Goal: Task Accomplishment & Management: Use online tool/utility

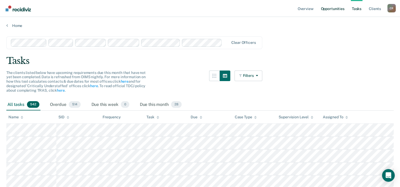
click at [335, 13] on link "Opportunities" at bounding box center [332, 8] width 26 height 17
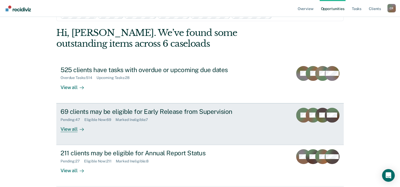
scroll to position [37, 0]
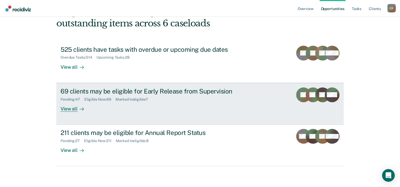
click at [69, 108] on div "View all" at bounding box center [76, 106] width 30 height 10
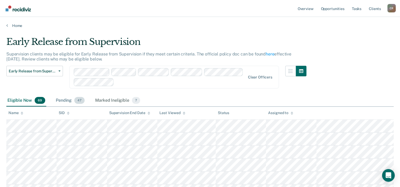
scroll to position [53, 0]
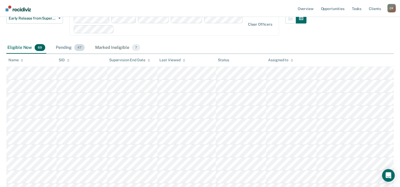
click at [72, 45] on div "Pending 47" at bounding box center [70, 48] width 31 height 12
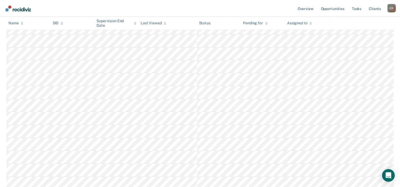
scroll to position [211, 0]
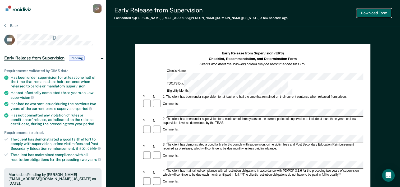
click at [384, 11] on button "Download Form" at bounding box center [373, 13] width 35 height 9
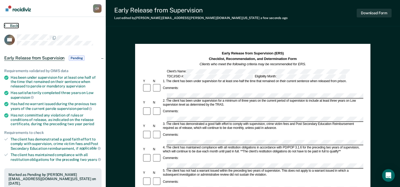
click at [15, 26] on button "Back" at bounding box center [11, 25] width 14 height 5
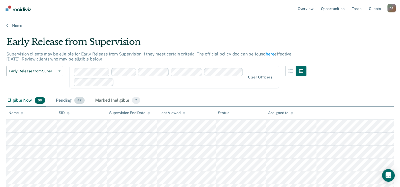
click at [56, 103] on div "Pending 47" at bounding box center [70, 101] width 31 height 12
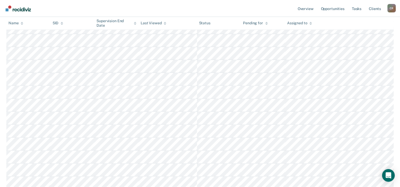
scroll to position [185, 0]
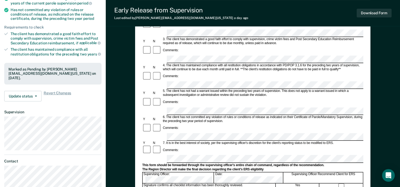
scroll to position [106, 0]
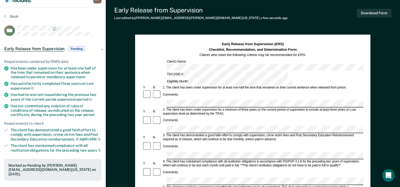
scroll to position [0, 0]
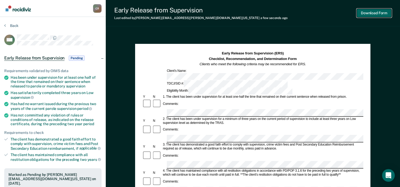
click at [368, 10] on button "Download Form" at bounding box center [373, 13] width 35 height 9
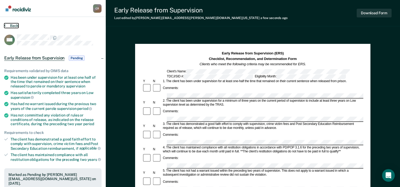
click at [18, 26] on button "Back" at bounding box center [11, 25] width 14 height 5
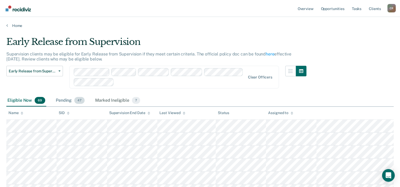
click at [63, 96] on div "Pending 47" at bounding box center [70, 101] width 31 height 12
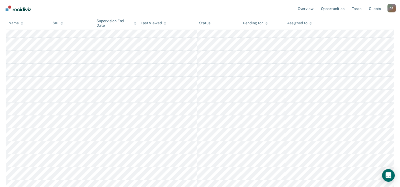
scroll to position [238, 0]
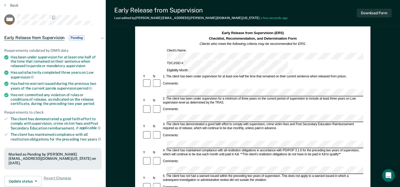
scroll to position [26, 0]
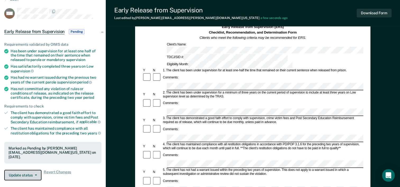
click at [36, 175] on icon "button" at bounding box center [36, 175] width 2 height 1
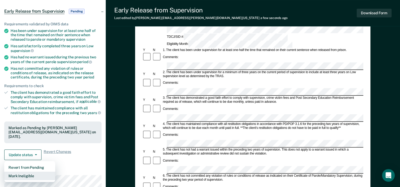
scroll to position [53, 0]
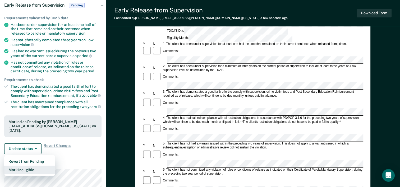
click at [36, 166] on button "Mark Ineligible" at bounding box center [29, 170] width 51 height 8
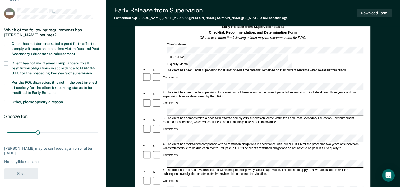
click at [34, 46] on span "Client has not demonstrated a good faith effort to comply with supervision, cri…" at bounding box center [56, 48] width 88 height 14
click at [75, 52] on input "Client has not demonstrated a good faith effort to comply with supervision, cri…" at bounding box center [75, 52] width 0 height 0
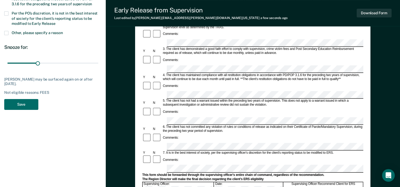
scroll to position [106, 0]
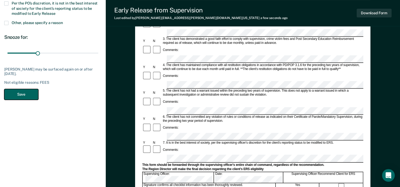
click at [27, 92] on button "Save" at bounding box center [21, 94] width 34 height 11
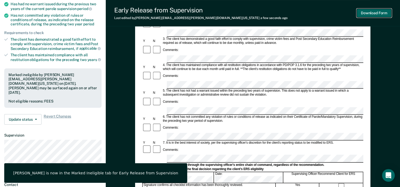
click at [371, 9] on button "Download Form" at bounding box center [373, 13] width 35 height 9
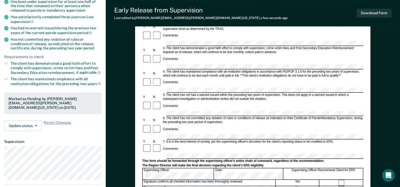
scroll to position [79, 0]
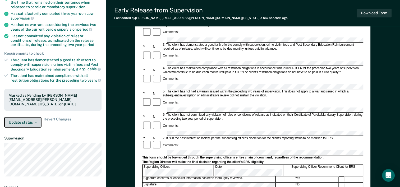
click at [28, 123] on button "Update status" at bounding box center [22, 122] width 37 height 11
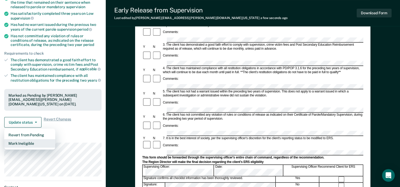
click at [26, 142] on button "Mark Ineligible" at bounding box center [29, 143] width 51 height 8
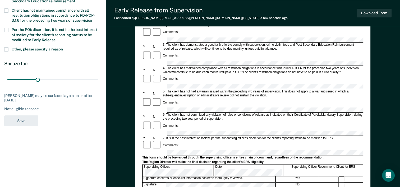
scroll to position [26, 0]
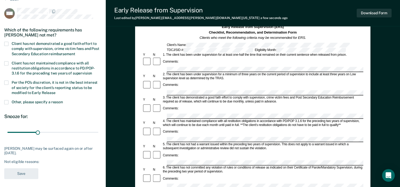
click at [32, 41] on span "Client has not demonstrated a good faith effort to comply with supervision, cri…" at bounding box center [56, 48] width 88 height 14
click at [75, 52] on input "Client has not demonstrated a good faith effort to comply with supervision, cri…" at bounding box center [75, 52] width 0 height 0
click at [23, 173] on button "Save" at bounding box center [21, 173] width 34 height 11
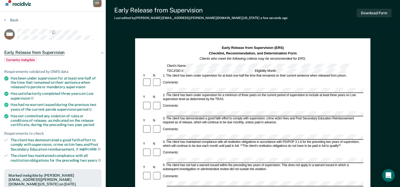
scroll to position [0, 0]
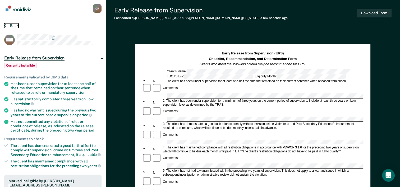
click at [12, 26] on button "Back" at bounding box center [11, 25] width 14 height 5
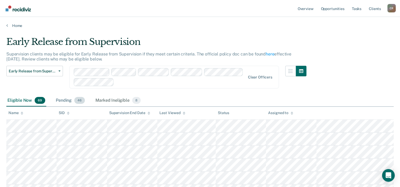
click at [64, 100] on div "Pending 46" at bounding box center [70, 101] width 31 height 12
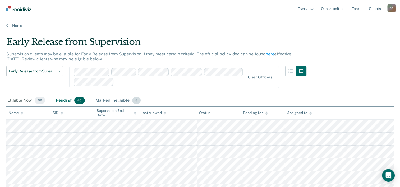
click at [108, 99] on div "Marked Ineligible 8" at bounding box center [117, 101] width 47 height 12
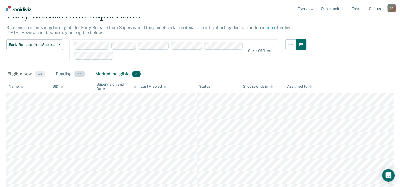
click at [62, 73] on div "Pending 46" at bounding box center [70, 74] width 31 height 12
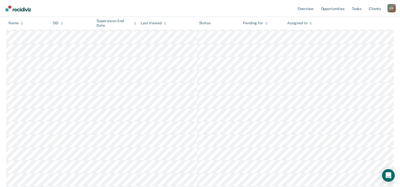
scroll to position [211, 0]
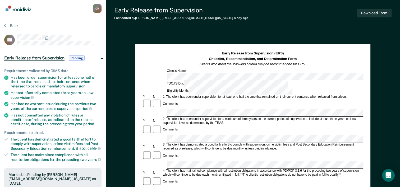
click at [191, 30] on div "Early Release from Supervision Last edited by Huu.Ho@tdcj.texas.gov a day ago D…" at bounding box center [253, 183] width 294 height 367
click at [342, 55] on div "Early Release from Supervision (ERS) Checklist, Recommendation, and Determinati…" at bounding box center [252, 59] width 221 height 16
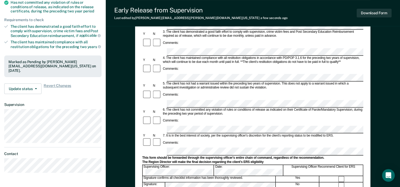
scroll to position [72, 0]
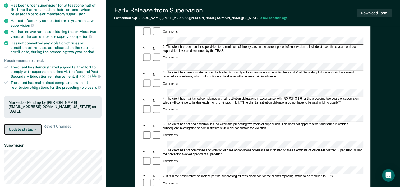
click at [22, 126] on button "Update status" at bounding box center [22, 129] width 37 height 11
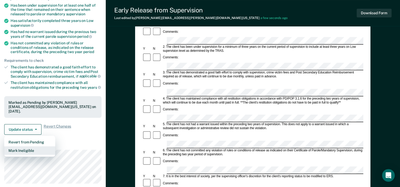
click at [33, 146] on button "Mark Ineligible" at bounding box center [29, 150] width 51 height 8
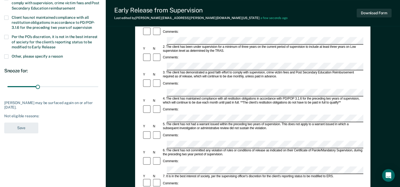
scroll to position [0, 0]
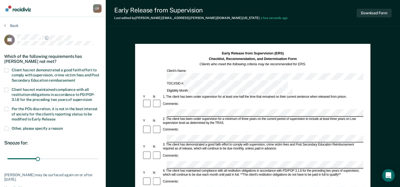
click at [33, 69] on span "Client has not demonstrated a good faith effort to comply with supervision, cri…" at bounding box center [56, 75] width 88 height 14
click at [75, 78] on input "Client has not demonstrated a good faith effort to comply with supervision, cri…" at bounding box center [75, 78] width 0 height 0
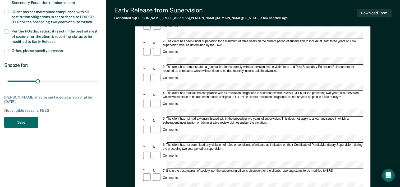
scroll to position [79, 0]
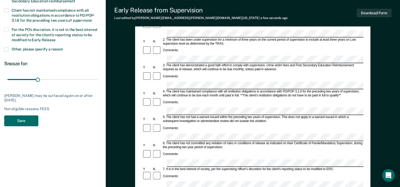
click at [20, 129] on section "Back LL Which of the following requirements has Loretta Lee not met? Client has…" at bounding box center [53, 37] width 106 height 198
click at [23, 123] on button "Save" at bounding box center [21, 120] width 34 height 11
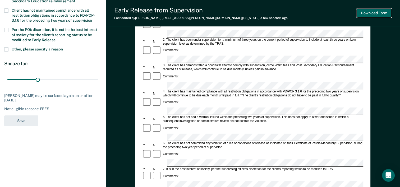
click at [377, 12] on button "Download Form" at bounding box center [373, 13] width 35 height 9
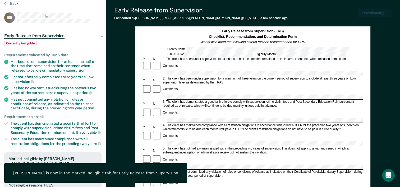
scroll to position [0, 0]
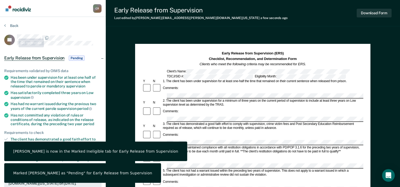
click at [11, 23] on section "Back LL Early Release from Supervision Pending Requirements validated by OIMS d…" at bounding box center [53, 156] width 106 height 279
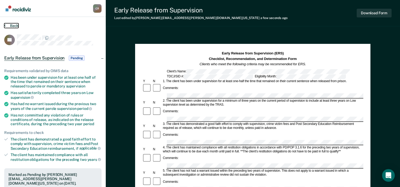
click at [15, 26] on button "Back" at bounding box center [11, 25] width 14 height 5
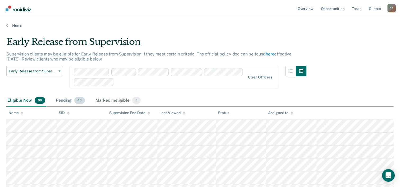
click at [66, 102] on div "Pending 46" at bounding box center [70, 101] width 31 height 12
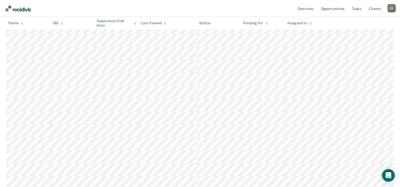
scroll to position [238, 0]
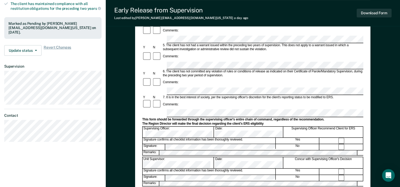
scroll to position [132, 0]
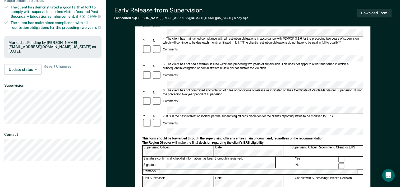
click at [219, 110] on form "Early Release from Supervision (ERS) Checklist, Recommendation, and Determinati…" at bounding box center [252, 110] width 221 height 383
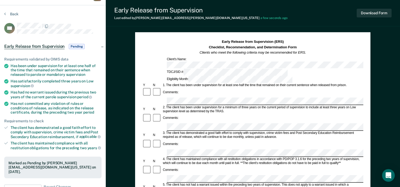
scroll to position [0, 0]
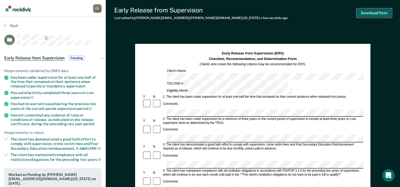
click at [365, 13] on button "Download Form" at bounding box center [373, 13] width 35 height 9
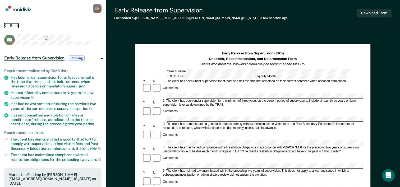
click at [16, 27] on button "Back" at bounding box center [11, 25] width 14 height 5
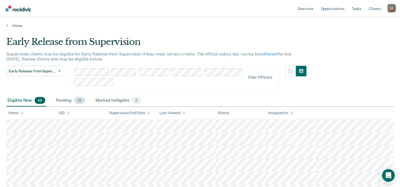
click at [66, 100] on div "Pending 46" at bounding box center [70, 101] width 31 height 12
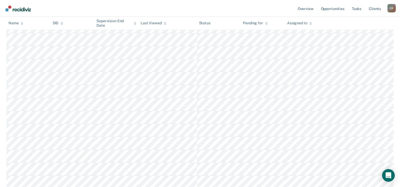
scroll to position [264, 0]
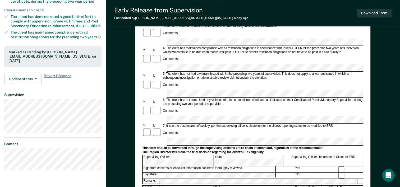
scroll to position [132, 0]
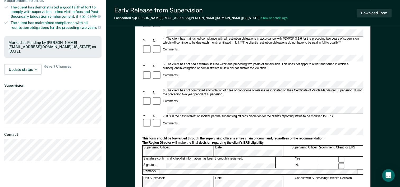
click at [212, 118] on form "Early Release from Supervision (ERS) Checklist, Recommendation, and Determinati…" at bounding box center [252, 110] width 221 height 383
click at [239, 116] on form "Early Release from Supervision (ERS) Checklist, Recommendation, and Determinati…" at bounding box center [252, 110] width 221 height 383
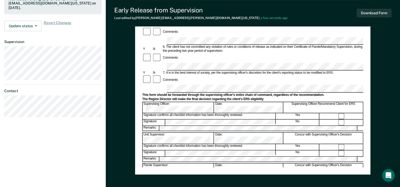
scroll to position [185, 0]
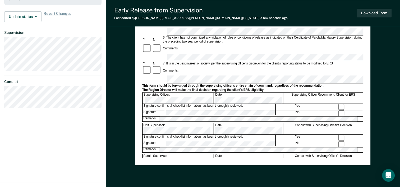
drag, startPoint x: 239, startPoint y: 118, endPoint x: 162, endPoint y: 126, distance: 77.6
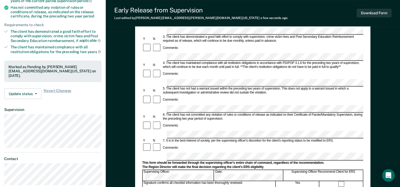
scroll to position [106, 0]
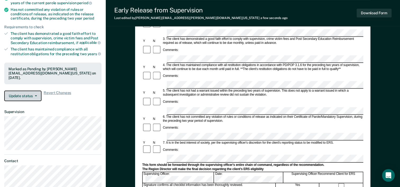
click at [19, 92] on button "Update status" at bounding box center [22, 96] width 37 height 11
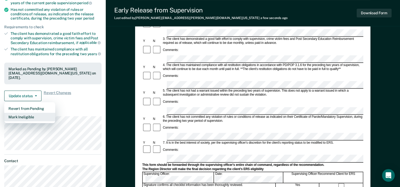
click at [30, 113] on button "Mark Ineligible" at bounding box center [29, 117] width 51 height 8
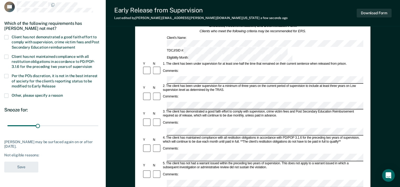
scroll to position [26, 0]
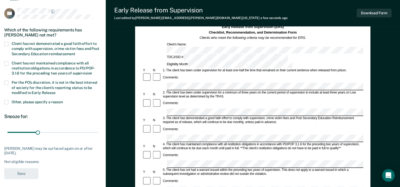
click at [31, 102] on span "Other, please specify a reason" at bounding box center [37, 102] width 51 height 4
click at [63, 100] on input "Other, please specify a reason" at bounding box center [63, 100] width 0 height 0
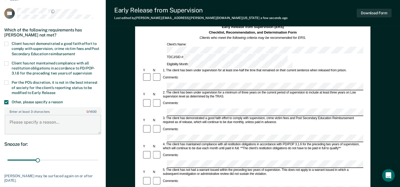
click at [37, 127] on textarea "Enter at least 3 characters 0 / 1600" at bounding box center [53, 125] width 96 height 20
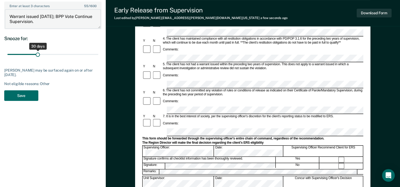
type textarea "Warrant issued 2/7/2024; BPP Vote Continue Supervision."
drag, startPoint x: 40, startPoint y: 54, endPoint x: 108, endPoint y: 58, distance: 68.0
type input "90"
click at [98, 58] on input "range" at bounding box center [52, 54] width 91 height 9
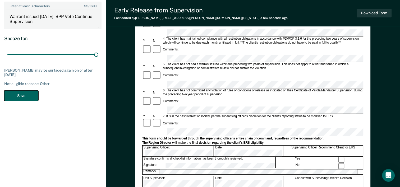
click at [22, 94] on button "Save" at bounding box center [21, 95] width 34 height 11
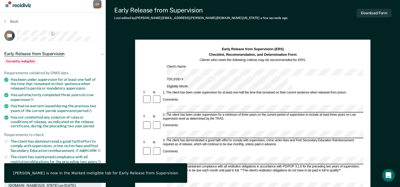
scroll to position [0, 0]
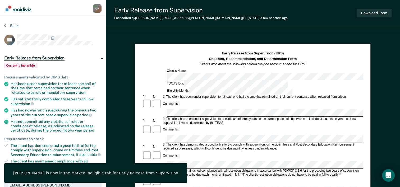
click at [369, 17] on div "Download Form" at bounding box center [373, 12] width 35 height 13
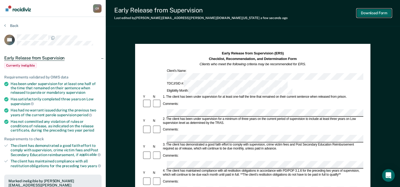
click at [367, 9] on button "Download Form" at bounding box center [373, 13] width 35 height 9
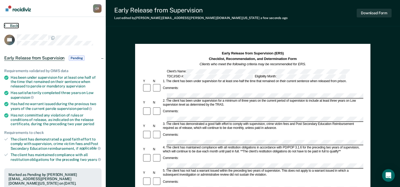
click at [17, 25] on button "Back" at bounding box center [11, 25] width 14 height 5
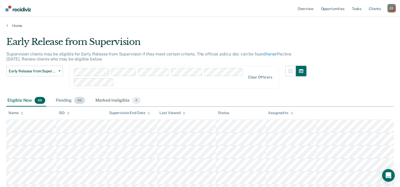
click at [62, 101] on div "Pending 46" at bounding box center [70, 101] width 31 height 12
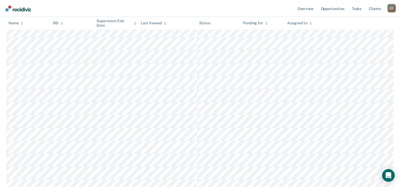
scroll to position [264, 0]
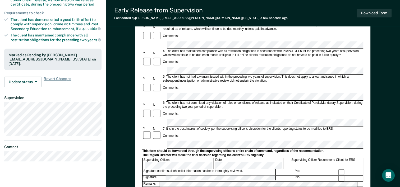
scroll to position [132, 0]
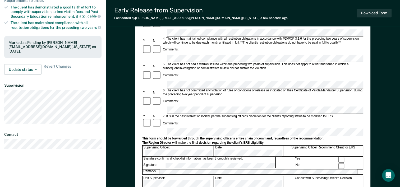
click at [223, 138] on form "Early Release from Supervision (ERS) Checklist, Recommendation, and Determinati…" at bounding box center [252, 110] width 221 height 383
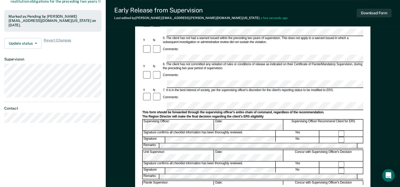
scroll to position [159, 0]
click at [156, 159] on form "Early Release from Supervision (ERS) Checklist, Recommendation, and Determinati…" at bounding box center [252, 83] width 221 height 383
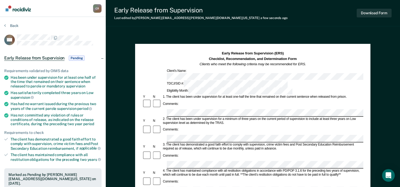
scroll to position [0, 0]
click at [378, 13] on button "Download Form" at bounding box center [373, 13] width 35 height 9
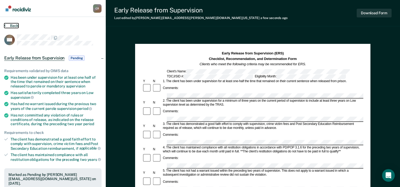
click at [14, 26] on button "Back" at bounding box center [11, 25] width 14 height 5
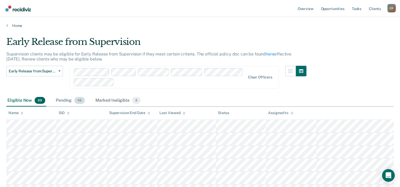
click at [67, 101] on div "Pending 46" at bounding box center [70, 101] width 31 height 12
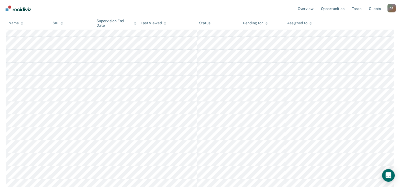
scroll to position [291, 0]
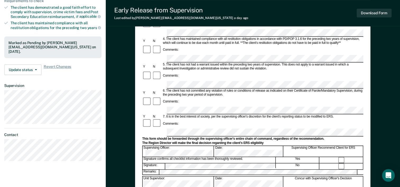
scroll to position [159, 0]
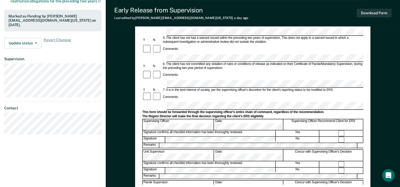
click at [206, 91] on form "Early Release from Supervision (ERS) Checklist, Recommendation, and Determinati…" at bounding box center [252, 83] width 221 height 383
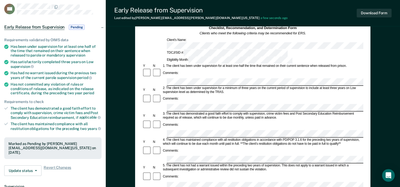
scroll to position [53, 0]
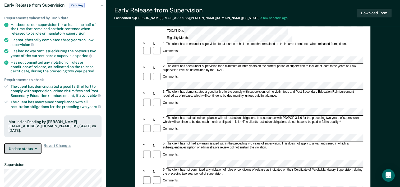
click at [30, 146] on button "Update status" at bounding box center [22, 148] width 37 height 11
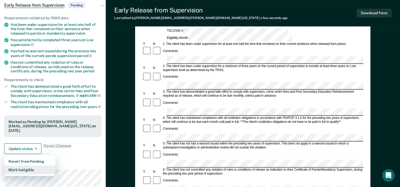
click at [29, 166] on button "Mark Ineligible" at bounding box center [29, 170] width 51 height 8
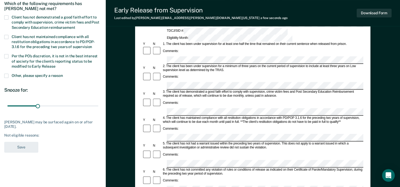
click at [25, 13] on div "Which of the following requirements has Angel Gonzales not met?" at bounding box center [52, 6] width 97 height 18
click at [26, 17] on span "Client has not demonstrated a good faith effort to comply with supervision, cri…" at bounding box center [56, 22] width 88 height 14
click at [75, 26] on input "Client has not demonstrated a good faith effort to comply with supervision, cri…" at bounding box center [75, 26] width 0 height 0
click at [18, 146] on button "Save" at bounding box center [21, 147] width 34 height 11
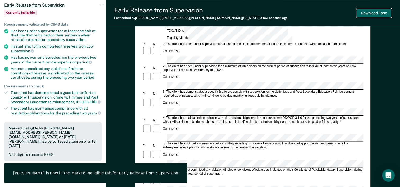
click at [368, 14] on button "Download Form" at bounding box center [373, 13] width 35 height 9
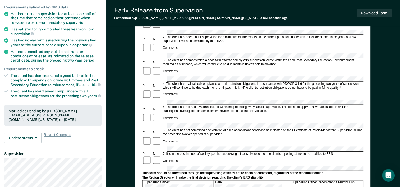
scroll to position [79, 0]
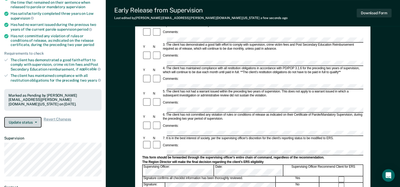
click at [27, 124] on button "Update status" at bounding box center [22, 122] width 37 height 11
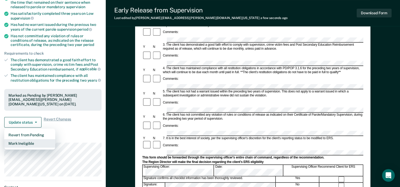
click at [27, 142] on button "Mark Ineligible" at bounding box center [29, 143] width 51 height 8
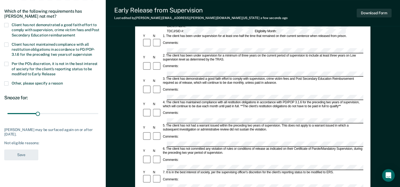
scroll to position [0, 0]
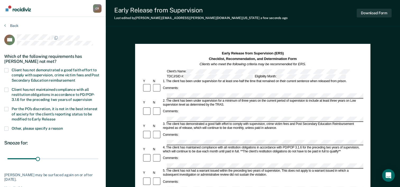
click at [42, 73] on span "Client has not demonstrated a good faith effort to comply with supervision, cri…" at bounding box center [56, 75] width 88 height 14
click at [75, 78] on input "Client has not demonstrated a good faith effort to comply with supervision, cri…" at bounding box center [75, 78] width 0 height 0
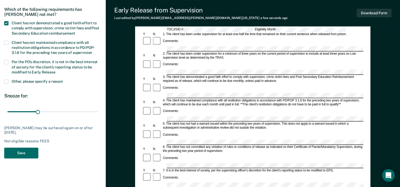
scroll to position [53, 0]
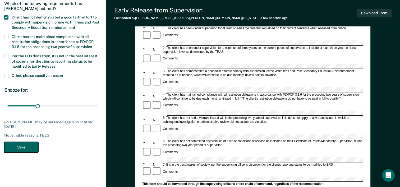
click at [21, 144] on button "Save" at bounding box center [21, 147] width 34 height 11
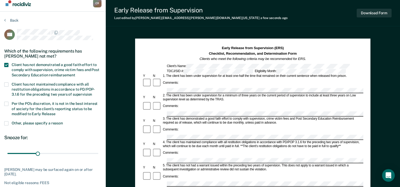
scroll to position [0, 0]
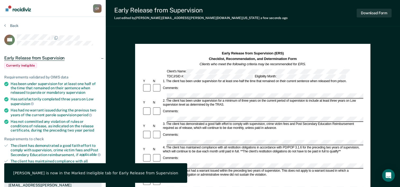
click at [17, 23] on section "Back AG Early Release from Supervision Currently ineligible Requirements valida…" at bounding box center [53, 172] width 106 height 311
click at [13, 25] on button "Back" at bounding box center [11, 25] width 14 height 5
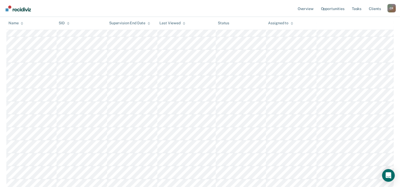
scroll to position [53, 0]
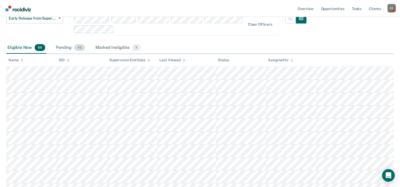
click at [69, 45] on div "Pending 45" at bounding box center [70, 48] width 31 height 12
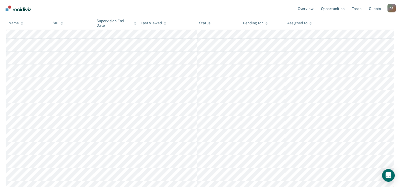
scroll to position [341, 0]
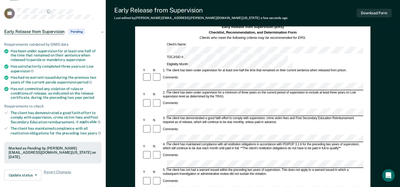
scroll to position [53, 0]
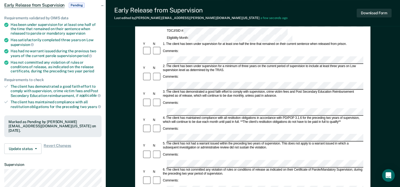
click at [266, 137] on form "Early Release from Supervision (ERS) Checklist, Recommendation, and Determinati…" at bounding box center [252, 189] width 221 height 383
click at [400, 134] on html "Looks like you’re using Internet Explorer 11. For faster loading and a better e…" at bounding box center [200, 40] width 400 height 187
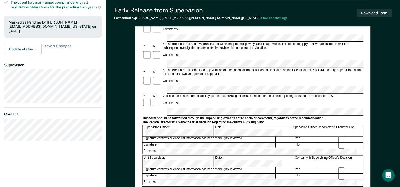
scroll to position [159, 0]
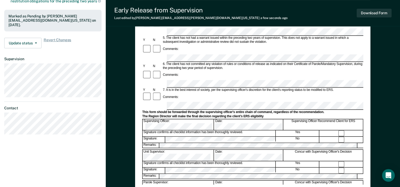
click at [204, 85] on form "Early Release from Supervision (ERS) Checklist, Recommendation, and Determinati…" at bounding box center [252, 83] width 221 height 383
click at [174, 153] on form "Early Release from Supervision (ERS) Checklist, Recommendation, and Determinati…" at bounding box center [252, 83] width 221 height 383
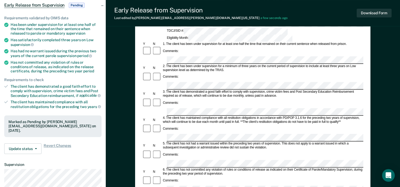
scroll to position [0, 0]
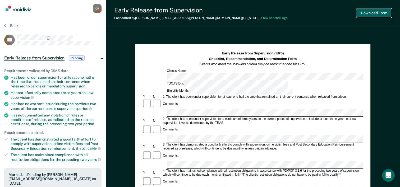
click at [362, 10] on button "Download Form" at bounding box center [373, 13] width 35 height 9
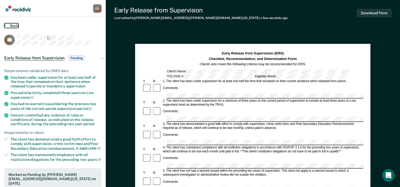
click at [18, 26] on button "Back" at bounding box center [11, 25] width 14 height 5
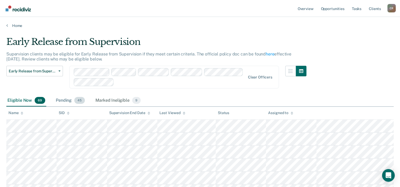
click at [60, 100] on div "Pending 45" at bounding box center [70, 101] width 31 height 12
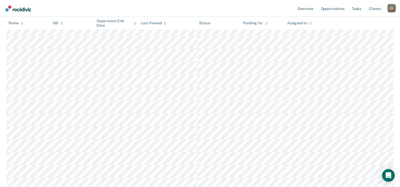
scroll to position [370, 0]
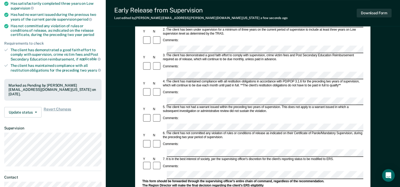
scroll to position [132, 0]
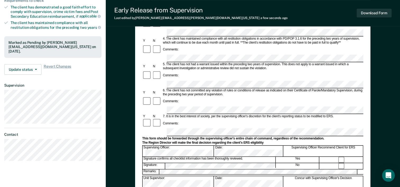
click at [215, 120] on form "Early Release from Supervision (ERS) Checklist, Recommendation, and Determinati…" at bounding box center [252, 110] width 221 height 383
click at [215, 132] on form "Early Release from Supervision (ERS) Checklist, Recommendation, and Determinati…" at bounding box center [252, 110] width 221 height 383
click at [157, 149] on form "Early Release from Supervision (ERS) Checklist, Recommendation, and Determinati…" at bounding box center [252, 110] width 221 height 383
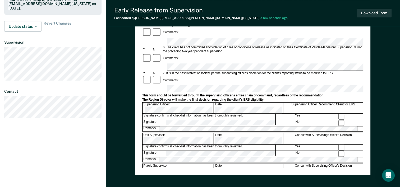
scroll to position [185, 0]
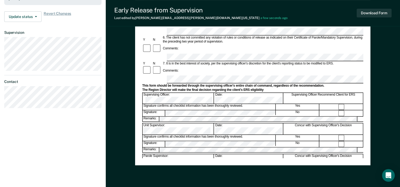
click at [168, 125] on form "Early Release from Supervision (ERS) Checklist, Recommendation, and Determinati…" at bounding box center [252, 57] width 221 height 383
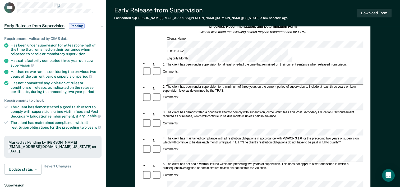
scroll to position [26, 0]
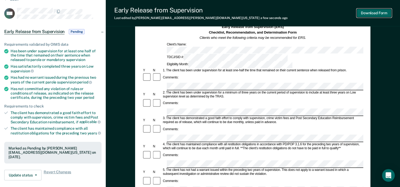
click at [380, 11] on button "Download Form" at bounding box center [373, 13] width 35 height 9
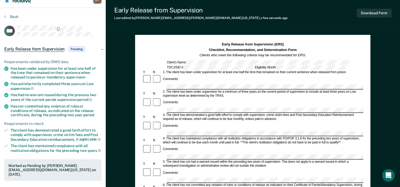
scroll to position [0, 0]
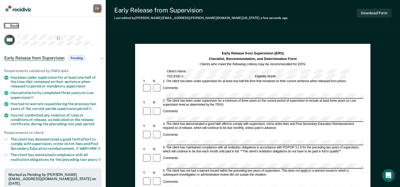
click at [7, 26] on button "Back" at bounding box center [11, 25] width 14 height 5
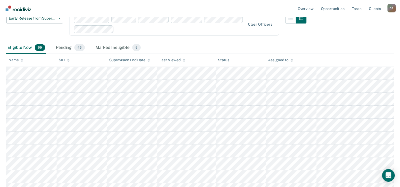
scroll to position [53, 0]
click at [74, 48] on span "45" at bounding box center [79, 47] width 11 height 7
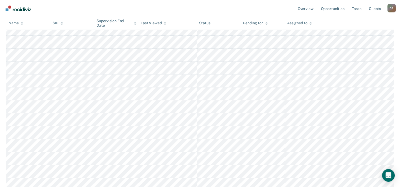
scroll to position [370, 0]
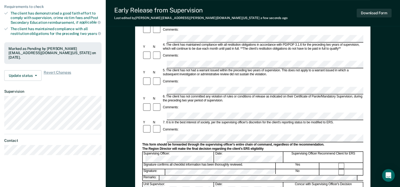
scroll to position [132, 0]
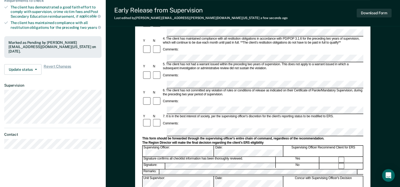
click at [296, 98] on form "Early Release from Supervision (ERS) Checklist, Recommendation, and Determinati…" at bounding box center [252, 110] width 221 height 383
click at [214, 176] on div "Unit Supervisor:" at bounding box center [178, 181] width 71 height 11
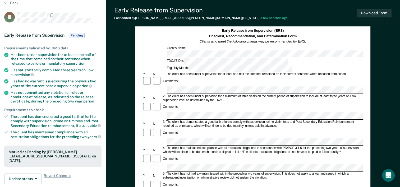
scroll to position [0, 0]
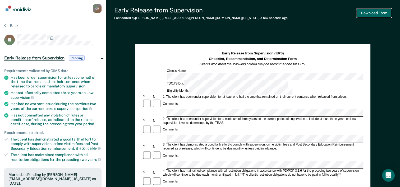
drag, startPoint x: 366, startPoint y: 11, endPoint x: 348, endPoint y: 63, distance: 54.8
click at [352, 57] on div "Early Release from Supervision Last edited by Cynthia.Ramirez@tdcj.texas.gov a …" at bounding box center [253, 183] width 294 height 367
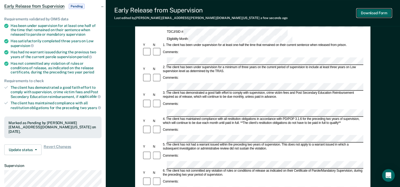
scroll to position [53, 0]
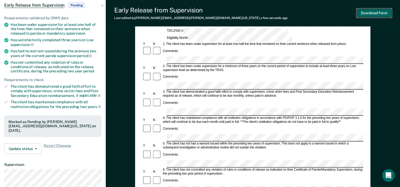
click at [373, 13] on button "Download Form" at bounding box center [373, 13] width 35 height 9
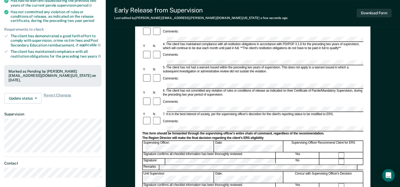
scroll to position [106, 0]
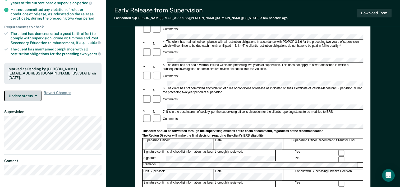
click at [25, 91] on button "Update status" at bounding box center [22, 96] width 37 height 11
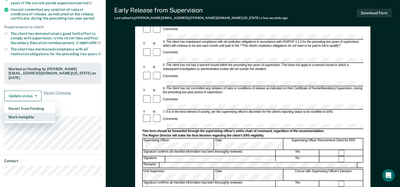
click at [32, 113] on button "Mark Ineligible" at bounding box center [29, 117] width 51 height 8
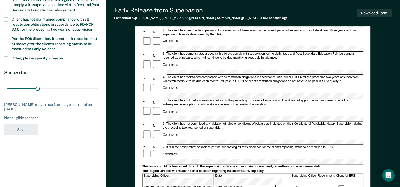
scroll to position [26, 0]
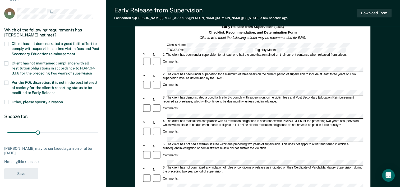
click at [22, 47] on span "Client has not demonstrated a good faith effort to comply with supervision, cri…" at bounding box center [56, 48] width 88 height 14
click at [75, 52] on input "Client has not demonstrated a good faith effort to comply with supervision, cri…" at bounding box center [75, 52] width 0 height 0
click at [26, 169] on button "Save" at bounding box center [21, 173] width 34 height 11
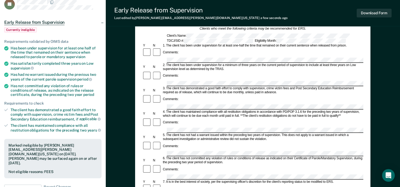
scroll to position [0, 0]
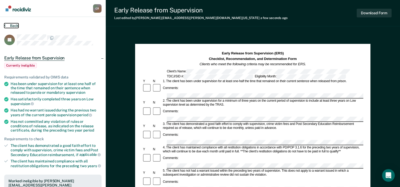
click at [14, 26] on button "Back" at bounding box center [11, 25] width 14 height 5
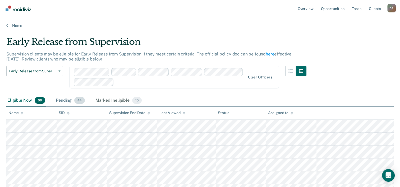
click at [73, 101] on div "Pending 44" at bounding box center [70, 101] width 31 height 12
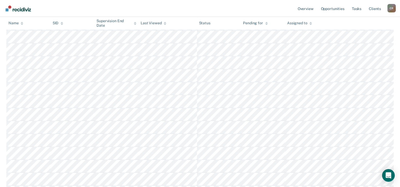
scroll to position [343, 0]
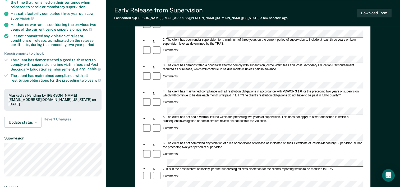
scroll to position [106, 0]
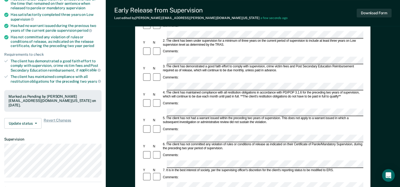
scroll to position [0, 0]
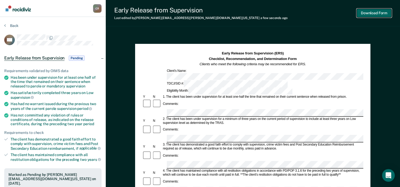
click at [366, 14] on button "Download Form" at bounding box center [373, 13] width 35 height 9
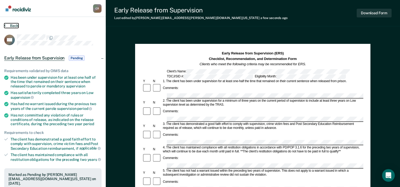
click at [16, 24] on button "Back" at bounding box center [11, 25] width 14 height 5
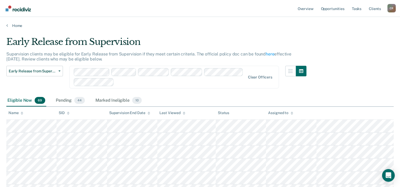
click at [21, 112] on icon at bounding box center [22, 113] width 3 height 3
click at [67, 103] on div "Pending 44" at bounding box center [70, 101] width 31 height 12
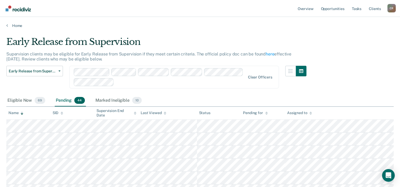
click at [21, 114] on icon at bounding box center [22, 113] width 3 height 3
click at [22, 114] on icon at bounding box center [22, 113] width 3 height 3
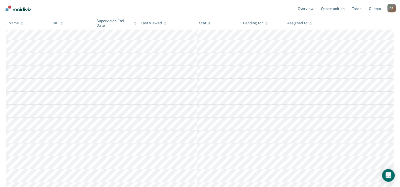
scroll to position [62, 0]
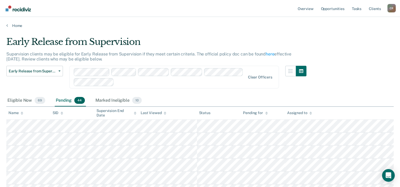
click at [24, 114] on th "Name" at bounding box center [28, 113] width 44 height 13
drag, startPoint x: 21, startPoint y: 113, endPoint x: 25, endPoint y: 115, distance: 3.4
click at [21, 113] on icon at bounding box center [22, 113] width 3 height 1
click at [65, 99] on div "Pending 44" at bounding box center [70, 101] width 31 height 12
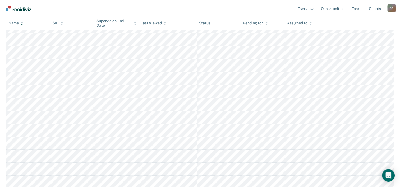
scroll to position [159, 0]
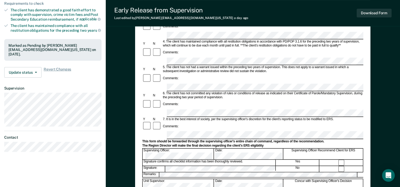
scroll to position [132, 0]
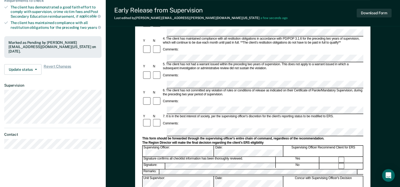
click at [207, 132] on form "Early Release from Supervision (ERS) Checklist, Recommendation, and Determinati…" at bounding box center [252, 110] width 221 height 383
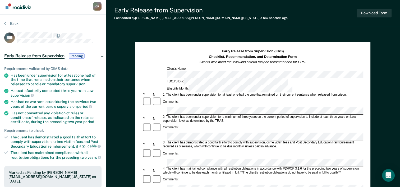
scroll to position [0, 0]
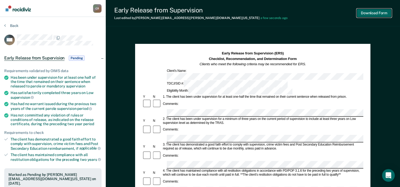
click at [364, 16] on button "Download Form" at bounding box center [373, 13] width 35 height 9
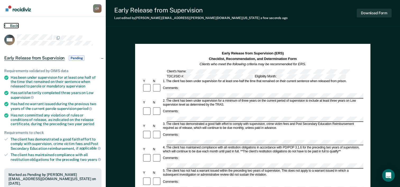
click at [15, 25] on button "Back" at bounding box center [11, 25] width 14 height 5
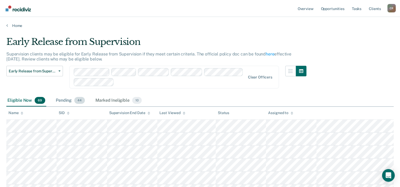
click at [78, 104] on div "Pending 44" at bounding box center [70, 101] width 31 height 12
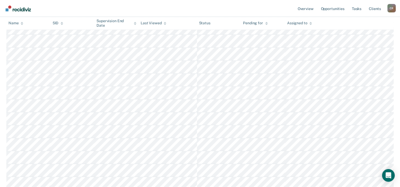
scroll to position [396, 0]
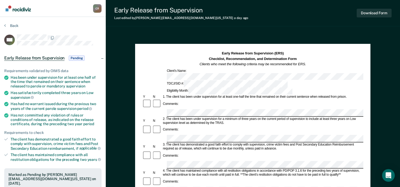
click at [250, 58] on strong "Checklist, Recommendation, and Determination Form" at bounding box center [253, 59] width 88 height 4
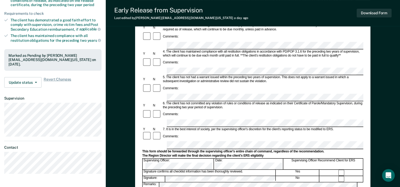
scroll to position [132, 0]
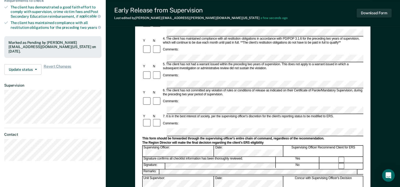
click at [219, 131] on form "Early Release from Supervision (ERS) Checklist, Recommendation, and Determinati…" at bounding box center [252, 110] width 221 height 383
click at [18, 64] on button "Update status" at bounding box center [22, 69] width 37 height 11
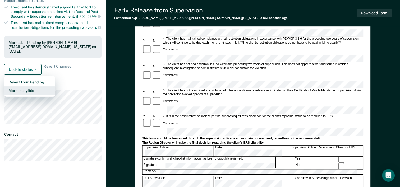
click at [27, 86] on button "Mark Ineligible" at bounding box center [29, 90] width 51 height 8
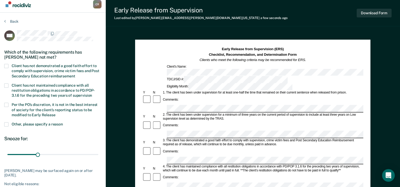
scroll to position [0, 0]
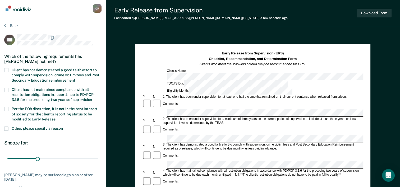
click at [51, 74] on span "Client has not demonstrated a good faith effort to comply with supervision, cri…" at bounding box center [56, 75] width 88 height 14
click at [75, 78] on input "Client has not demonstrated a good faith effort to comply with supervision, cri…" at bounding box center [75, 78] width 0 height 0
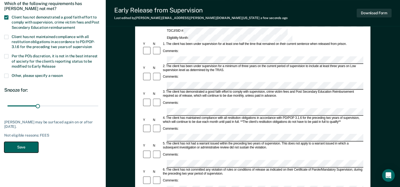
click at [18, 147] on button "Save" at bounding box center [21, 147] width 34 height 11
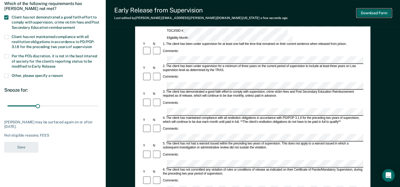
click at [386, 16] on button "Download Form" at bounding box center [373, 13] width 35 height 9
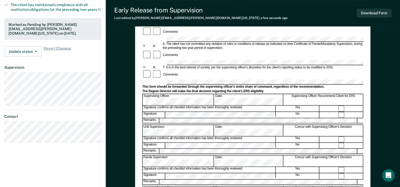
scroll to position [159, 0]
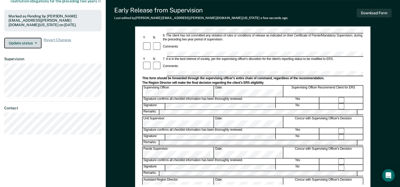
click at [29, 40] on button "Update status" at bounding box center [22, 43] width 37 height 11
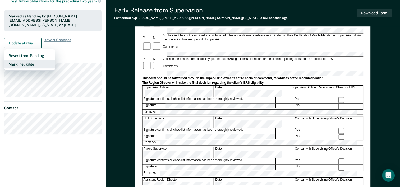
click at [29, 62] on button "Mark Ineligible" at bounding box center [29, 64] width 51 height 8
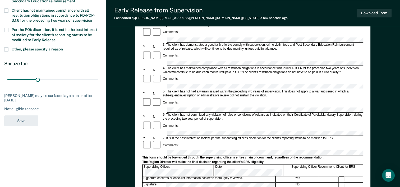
scroll to position [26, 0]
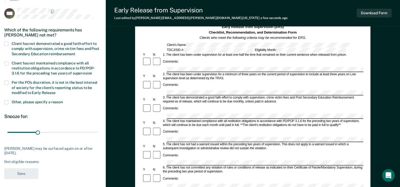
click at [40, 44] on span "Client has not demonstrated a good faith effort to comply with supervision, cri…" at bounding box center [56, 48] width 88 height 14
click at [75, 52] on input "Client has not demonstrated a good faith effort to comply with supervision, cri…" at bounding box center [75, 52] width 0 height 0
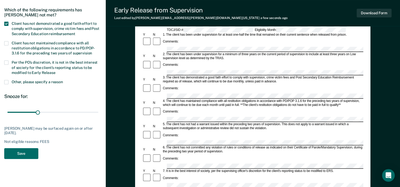
scroll to position [79, 0]
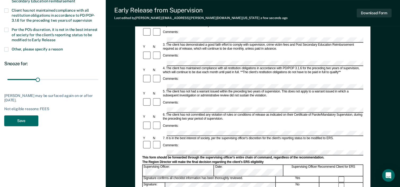
click at [30, 113] on div "BW Which of the following requirements has [PERSON_NAME] not met? Client has no…" at bounding box center [52, 42] width 97 height 174
click at [29, 116] on button "Save" at bounding box center [21, 120] width 34 height 11
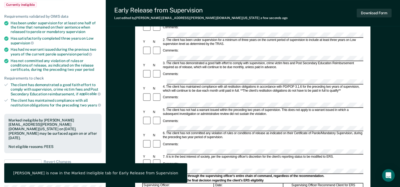
scroll to position [0, 0]
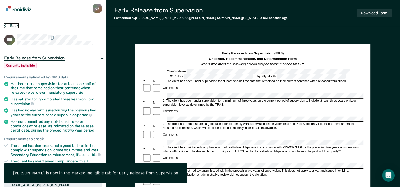
click at [14, 27] on button "Back" at bounding box center [11, 25] width 14 height 5
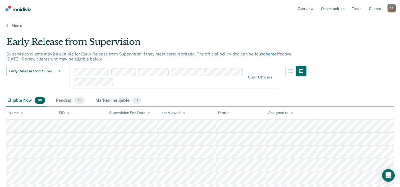
click at [57, 107] on th "SID" at bounding box center [82, 113] width 50 height 13
click at [63, 100] on div "Pending 43" at bounding box center [70, 101] width 31 height 12
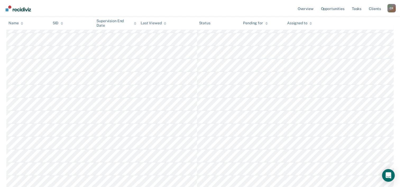
scroll to position [396, 0]
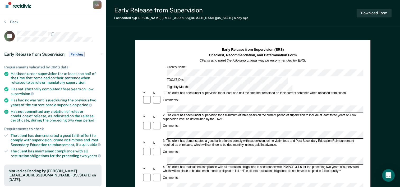
scroll to position [132, 0]
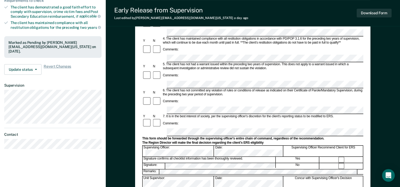
click at [220, 108] on form "Early Release from Supervision (ERS) Checklist, Recommendation, and Determinati…" at bounding box center [252, 110] width 221 height 383
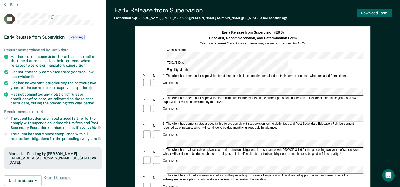
scroll to position [0, 0]
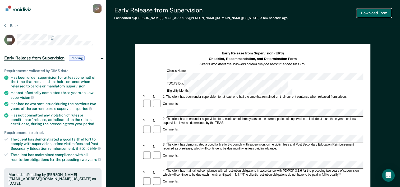
click at [387, 11] on button "Download Form" at bounding box center [373, 13] width 35 height 9
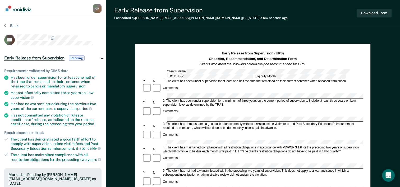
click at [156, 66] on div "Early Release from Supervision (ERS) Checklist, Recommendation, and Determinati…" at bounding box center [252, 59] width 221 height 16
click at [16, 26] on button "Back" at bounding box center [11, 25] width 14 height 5
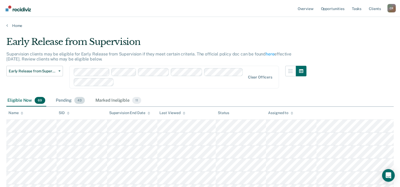
click at [67, 99] on div "Pending 43" at bounding box center [70, 101] width 31 height 12
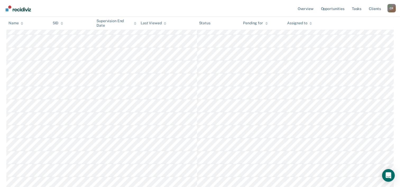
scroll to position [396, 0]
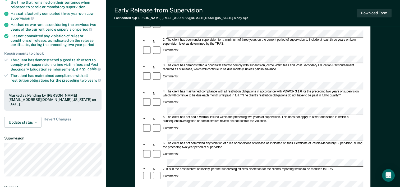
scroll to position [106, 0]
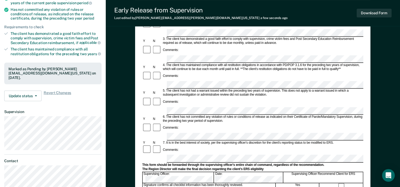
click at [211, 157] on form "Early Release from Supervision (ERS) Checklist, Recommendation, and Determinati…" at bounding box center [252, 136] width 221 height 383
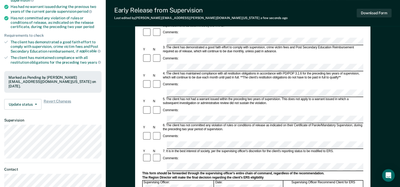
scroll to position [0, 0]
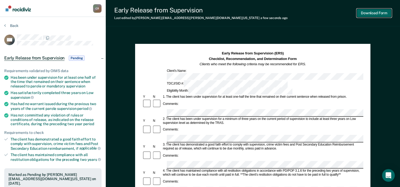
click at [387, 11] on button "Download Form" at bounding box center [373, 13] width 35 height 9
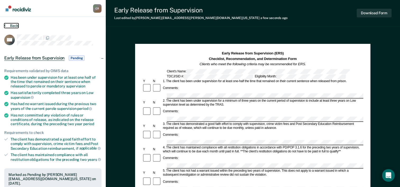
click at [11, 25] on button "Back" at bounding box center [11, 25] width 14 height 5
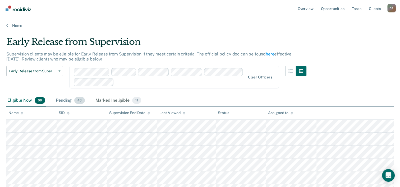
click at [62, 100] on div "Pending 43" at bounding box center [70, 101] width 31 height 12
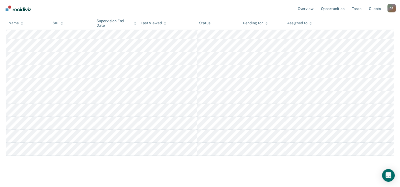
scroll to position [527, 0]
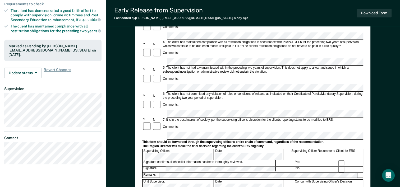
scroll to position [132, 0]
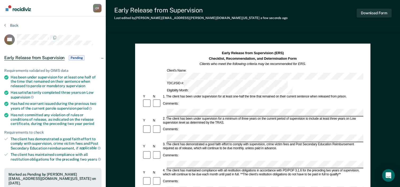
scroll to position [0, 0]
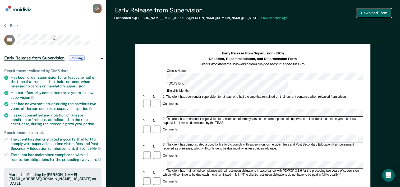
click at [371, 15] on button "Download Form" at bounding box center [373, 13] width 35 height 9
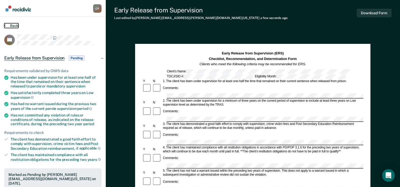
click at [16, 24] on button "Back" at bounding box center [11, 25] width 14 height 5
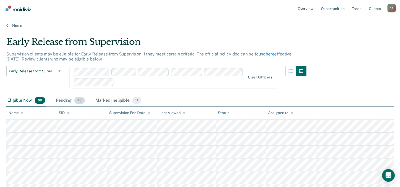
click at [59, 101] on div "Pending 43" at bounding box center [70, 101] width 31 height 12
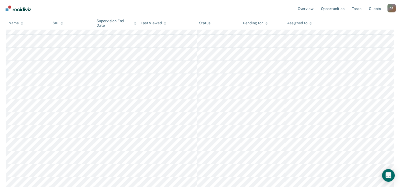
scroll to position [527, 0]
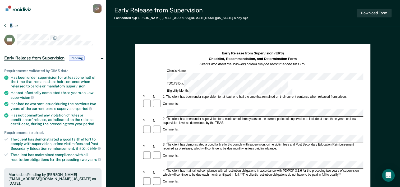
click at [11, 24] on section "Back AW Early Release from Supervision Pending Requirements validated by OIMS d…" at bounding box center [53, 160] width 106 height 287
click at [12, 24] on button "Back" at bounding box center [11, 25] width 14 height 5
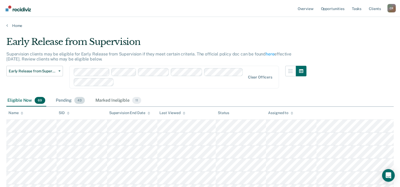
click at [64, 106] on div "Pending 43" at bounding box center [70, 101] width 31 height 12
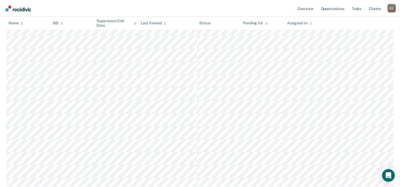
scroll to position [527, 0]
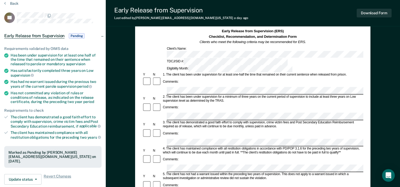
scroll to position [53, 0]
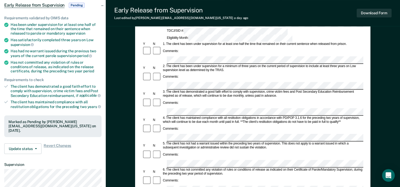
click at [351, 57] on form "Early Release from Supervision (ERS) Checklist, Recommendation, and Determinati…" at bounding box center [252, 189] width 221 height 383
click at [270, 142] on div "5. The client has not had a warrant issued within the preceding two years of su…" at bounding box center [262, 146] width 201 height 8
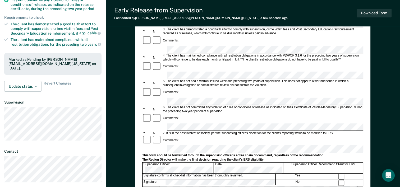
scroll to position [132, 0]
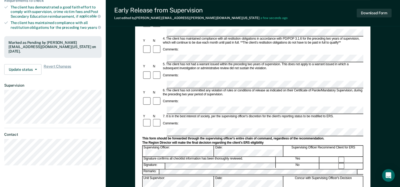
click at [190, 132] on form "Early Release from Supervision (ERS) Checklist, Recommendation, and Determinati…" at bounding box center [252, 110] width 221 height 383
drag, startPoint x: 155, startPoint y: 129, endPoint x: 157, endPoint y: 130, distance: 3.0
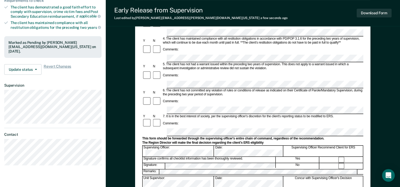
drag, startPoint x: 158, startPoint y: 128, endPoint x: 139, endPoint y: 128, distance: 18.5
click at [139, 128] on div "Early Release from Supervision (ERS) Checklist, Recommendation, and Determinati…" at bounding box center [252, 65] width 235 height 306
click at [139, 129] on div "Early Release from Supervision (ERS) Checklist, Recommendation, and Determinati…" at bounding box center [252, 65] width 235 height 306
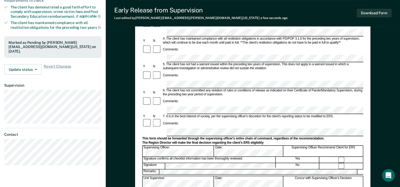
drag, startPoint x: 147, startPoint y: 129, endPoint x: 141, endPoint y: 134, distance: 8.2
click at [141, 134] on div "Early Release from Supervision (ERS) Checklist, Recommendation, and Determinati…" at bounding box center [252, 65] width 235 height 306
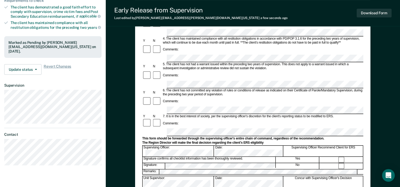
drag, startPoint x: 146, startPoint y: 130, endPoint x: 142, endPoint y: 131, distance: 3.8
click at [133, 132] on div "Early Release from Supervision (ERS) Checklist, Recommendation, and Determinati…" at bounding box center [253, 80] width 294 height 359
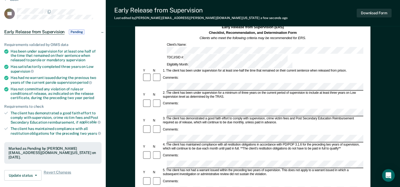
scroll to position [26, 0]
click at [26, 174] on button "Update status" at bounding box center [22, 175] width 37 height 11
click at [97, 115] on div "The client has demonstrated a good faith effort to comply with supervision, cri…" at bounding box center [56, 117] width 91 height 13
click at [369, 13] on button "Download Form" at bounding box center [373, 13] width 35 height 9
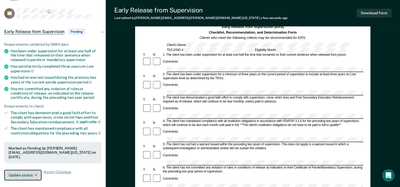
click at [30, 172] on button "Update status" at bounding box center [22, 175] width 37 height 11
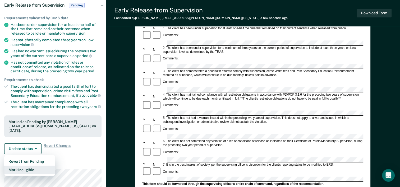
click at [26, 166] on button "Mark Ineligible" at bounding box center [29, 170] width 51 height 8
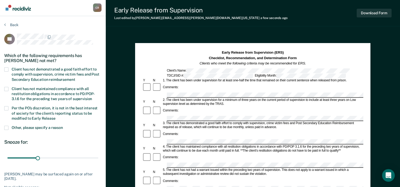
scroll to position [0, 0]
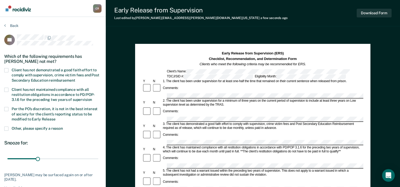
click at [30, 76] on span "Client has not demonstrated a good faith effort to comply with supervision, cri…" at bounding box center [56, 75] width 88 height 14
click at [75, 78] on input "Client has not demonstrated a good faith effort to comply with supervision, cri…" at bounding box center [75, 78] width 0 height 0
click at [31, 131] on label "Other, please specify a reason" at bounding box center [52, 129] width 97 height 5
click at [63, 127] on input "Other, please specify a reason" at bounding box center [63, 127] width 0 height 0
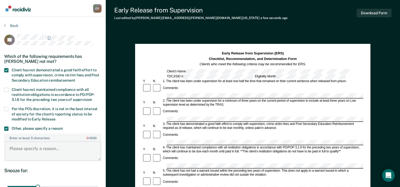
click at [62, 151] on textarea "Enter at least 3 characters 0 / 1600" at bounding box center [53, 151] width 96 height 20
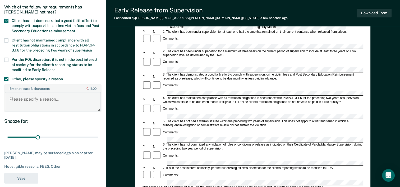
scroll to position [53, 0]
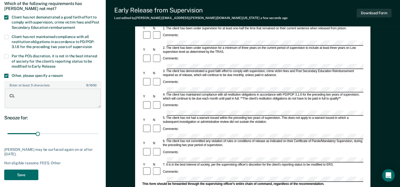
type textarea "C"
type textarea "Client has violation report on [DATE]"
drag, startPoint x: 37, startPoint y: 131, endPoint x: 145, endPoint y: 126, distance: 108.2
type input "90"
click at [98, 129] on input "range" at bounding box center [52, 133] width 91 height 9
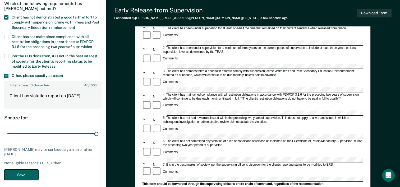
click at [20, 171] on button "Save" at bounding box center [21, 175] width 34 height 11
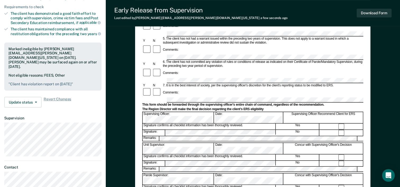
scroll to position [0, 0]
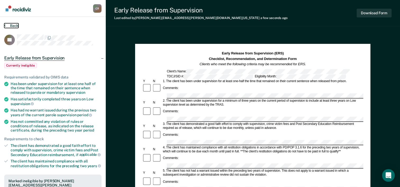
click at [10, 24] on button "Back" at bounding box center [11, 25] width 14 height 5
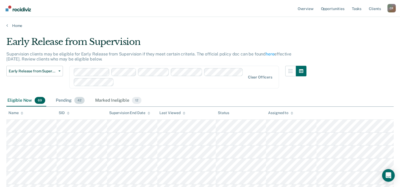
click at [77, 98] on span "42" at bounding box center [79, 100] width 10 height 7
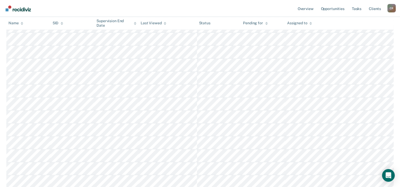
scroll to position [514, 0]
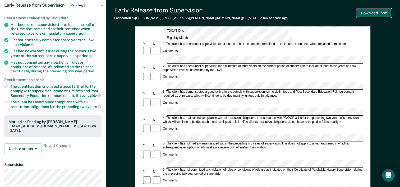
click at [373, 10] on button "Download Form" at bounding box center [373, 13] width 35 height 9
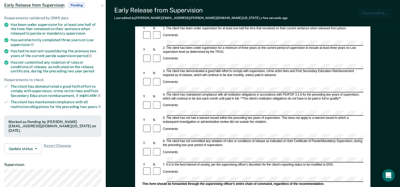
scroll to position [0, 0]
click at [29, 143] on button "Update status" at bounding box center [22, 148] width 37 height 11
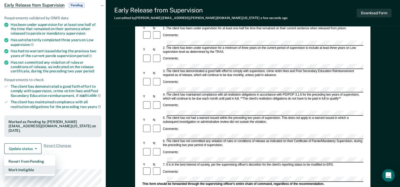
click at [34, 166] on button "Mark Ineligible" at bounding box center [29, 170] width 51 height 8
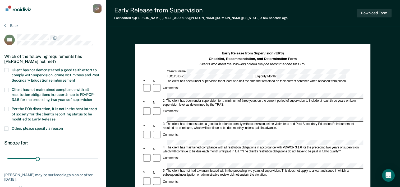
click at [27, 72] on span "Client has not demonstrated a good faith effort to comply with supervision, cri…" at bounding box center [56, 75] width 88 height 14
click at [75, 78] on input "Client has not demonstrated a good faith effort to comply with supervision, cri…" at bounding box center [75, 78] width 0 height 0
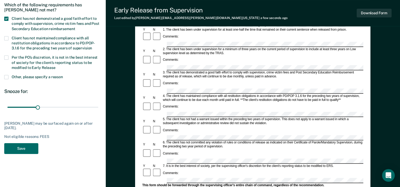
scroll to position [53, 0]
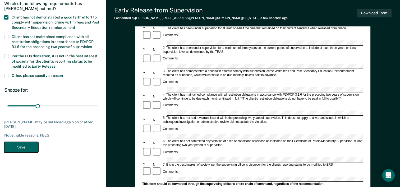
click at [26, 149] on button "Save" at bounding box center [21, 147] width 34 height 11
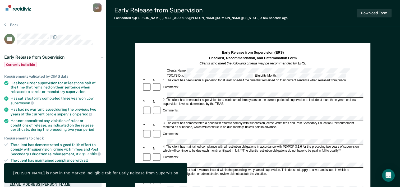
scroll to position [0, 0]
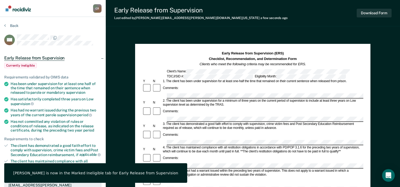
click at [17, 31] on div "Back" at bounding box center [52, 28] width 97 height 11
click at [14, 24] on button "Back" at bounding box center [11, 25] width 14 height 5
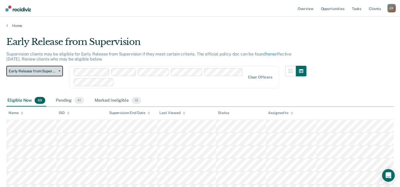
click at [50, 67] on button "Early Release from Supervision" at bounding box center [34, 71] width 57 height 11
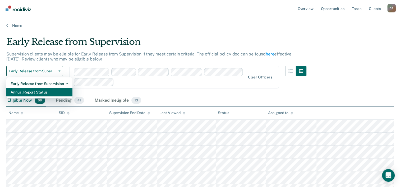
click at [46, 91] on div "Annual Report Status" at bounding box center [40, 92] width 58 height 8
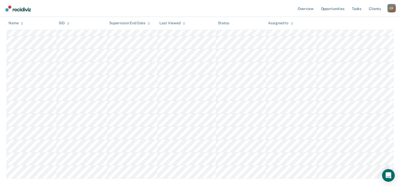
scroll to position [2622, 0]
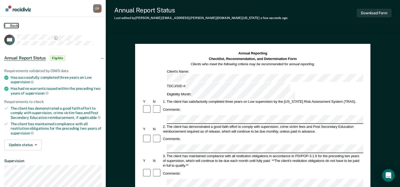
click at [13, 26] on button "Back" at bounding box center [11, 25] width 14 height 5
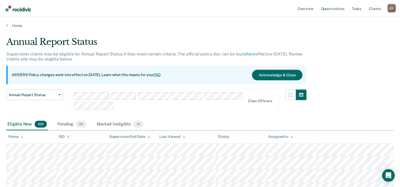
scroll to position [2622, 0]
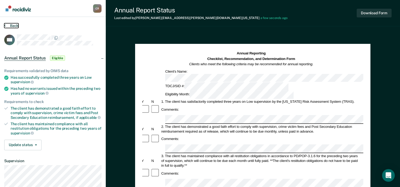
click at [17, 26] on button "Back" at bounding box center [11, 25] width 14 height 5
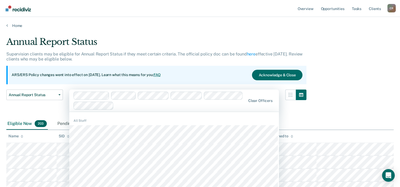
scroll to position [4, 0]
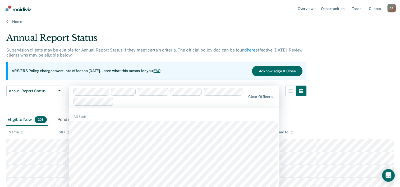
click at [182, 108] on div "1195 results available. Use Up and Down to choose options, press Enter to selec…" at bounding box center [174, 97] width 210 height 22
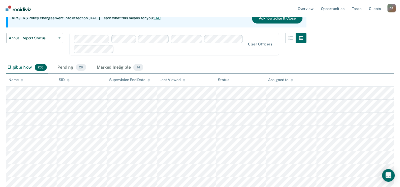
scroll to position [57, 0]
click at [128, 63] on div "Marked Ineligible 14" at bounding box center [120, 68] width 48 height 12
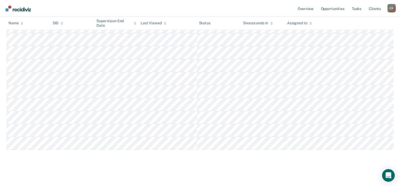
scroll to position [69, 0]
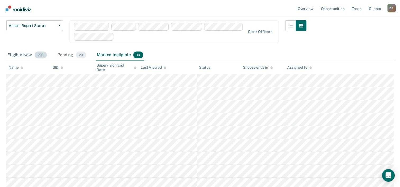
click at [21, 53] on div "Eligible Now 203" at bounding box center [26, 55] width 41 height 12
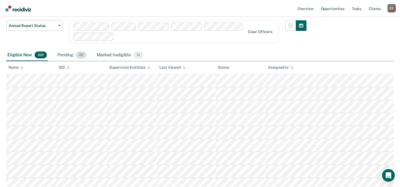
click at [67, 58] on div "Pending 29" at bounding box center [71, 55] width 31 height 12
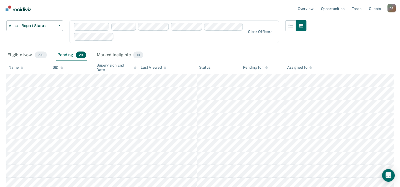
scroll to position [340, 0]
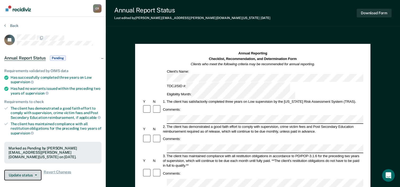
click at [28, 173] on button "Update status" at bounding box center [22, 175] width 37 height 11
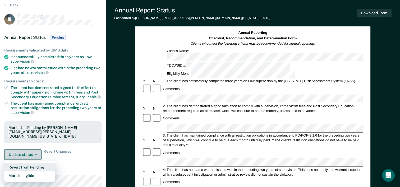
scroll to position [30, 0]
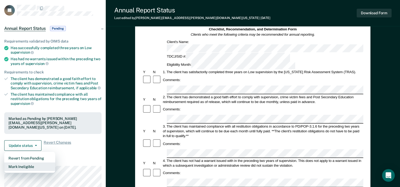
click at [32, 167] on button "Mark Ineligible" at bounding box center [29, 166] width 51 height 8
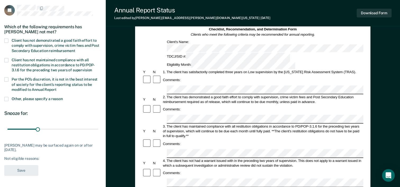
click at [30, 42] on label "Client has not demonstrated a good faith effort to comply with supervision, cri…" at bounding box center [52, 46] width 97 height 15
click at [75, 49] on input "Client has not demonstrated a good faith effort to comply with supervision, cri…" at bounding box center [75, 49] width 0 height 0
click at [25, 167] on button "Save" at bounding box center [21, 170] width 34 height 11
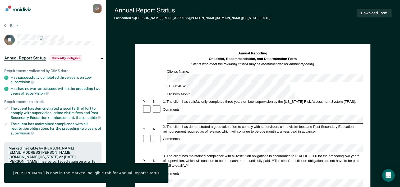
scroll to position [0, 0]
click at [13, 26] on button "Back" at bounding box center [11, 25] width 14 height 5
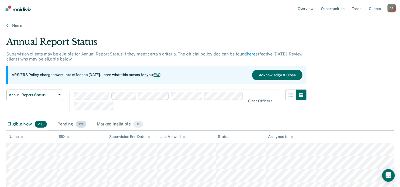
click at [67, 122] on div "Pending 28" at bounding box center [71, 125] width 31 height 12
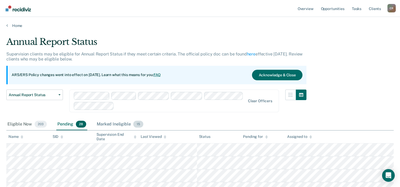
click at [112, 127] on div "Marked Ineligible 15" at bounding box center [120, 125] width 48 height 12
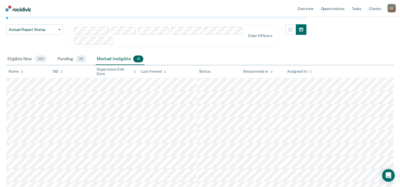
scroll to position [56, 0]
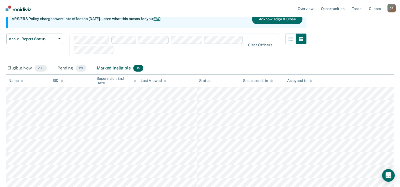
click at [223, 61] on div "Annual Report Status Early Release from Supervision Annual Report Status Clear …" at bounding box center [156, 48] width 300 height 29
click at [15, 66] on div "Eligible Now 203" at bounding box center [26, 69] width 41 height 12
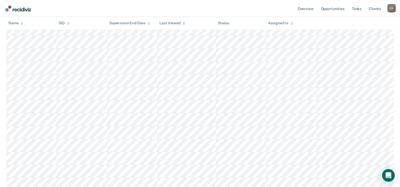
scroll to position [0, 0]
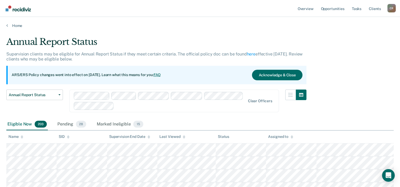
click at [146, 46] on div "Annual Report Status" at bounding box center [156, 43] width 300 height 15
click at [118, 124] on div "Marked Ineligible 15" at bounding box center [120, 125] width 48 height 12
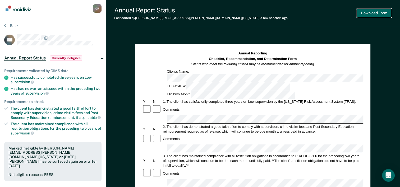
click at [371, 14] on button "Download Form" at bounding box center [373, 13] width 35 height 9
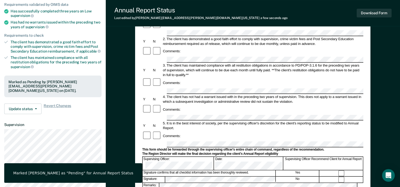
scroll to position [79, 0]
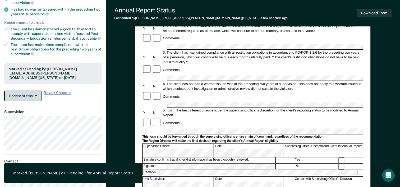
click at [28, 94] on button "Update status" at bounding box center [22, 96] width 37 height 11
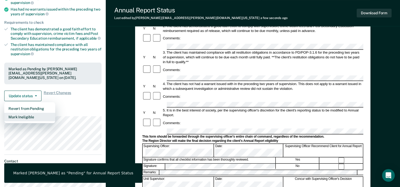
click at [28, 115] on button "Mark Ineligible" at bounding box center [29, 117] width 51 height 8
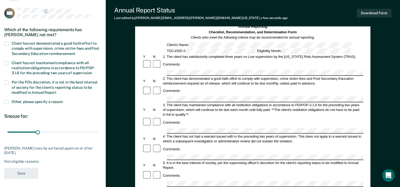
scroll to position [26, 0]
click at [31, 43] on span "Client has not demonstrated a good faith effort to comply with supervision, cri…" at bounding box center [56, 48] width 88 height 14
click at [75, 52] on input "Client has not demonstrated a good faith effort to comply with supervision, cri…" at bounding box center [75, 52] width 0 height 0
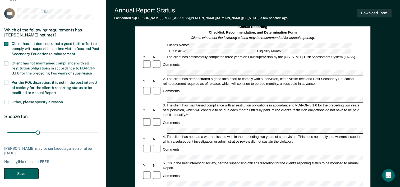
click at [24, 173] on button "Save" at bounding box center [21, 173] width 34 height 11
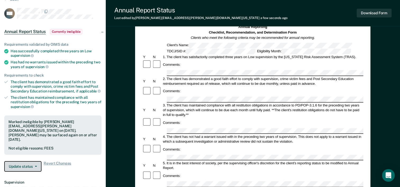
click at [26, 163] on button "Update status" at bounding box center [22, 166] width 37 height 11
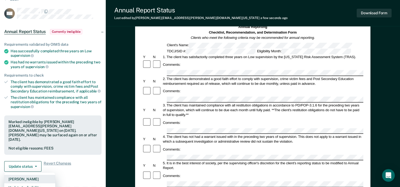
drag, startPoint x: 32, startPoint y: 182, endPoint x: 82, endPoint y: 152, distance: 58.6
click at [82, 152] on div "Requirements validated by OIMS data Has successfully completed three years on L…" at bounding box center [53, 105] width 106 height 142
click at [85, 147] on div "Marked ineligible by [PERSON_NAME][EMAIL_ADDRESS][PERSON_NAME][DOMAIN_NAME][US_…" at bounding box center [52, 135] width 97 height 40
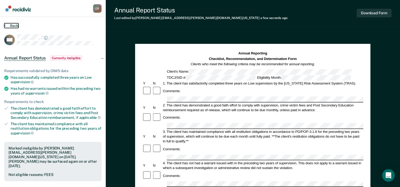
click at [16, 25] on button "Back" at bounding box center [11, 25] width 14 height 5
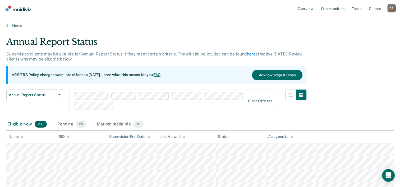
click at [112, 128] on div "Marked Ineligible 15" at bounding box center [120, 125] width 48 height 12
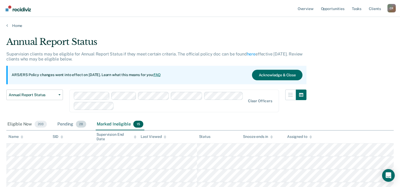
click at [79, 126] on span "28" at bounding box center [81, 124] width 10 height 7
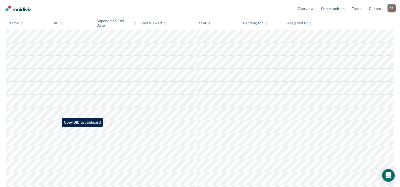
scroll to position [159, 0]
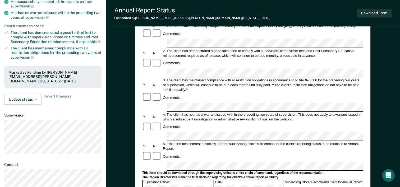
scroll to position [106, 0]
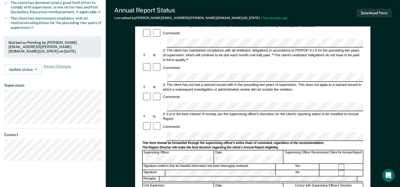
click at [187, 141] on div "This form should be forwarded through the supervising officer's entire chain of…" at bounding box center [252, 143] width 221 height 4
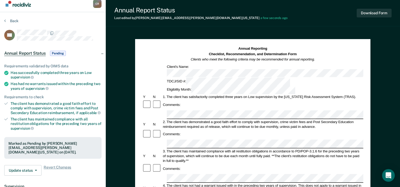
scroll to position [0, 0]
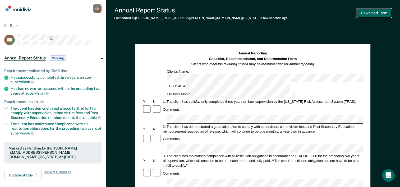
click at [375, 13] on button "Download Form" at bounding box center [373, 13] width 35 height 9
